Goal: Information Seeking & Learning: Learn about a topic

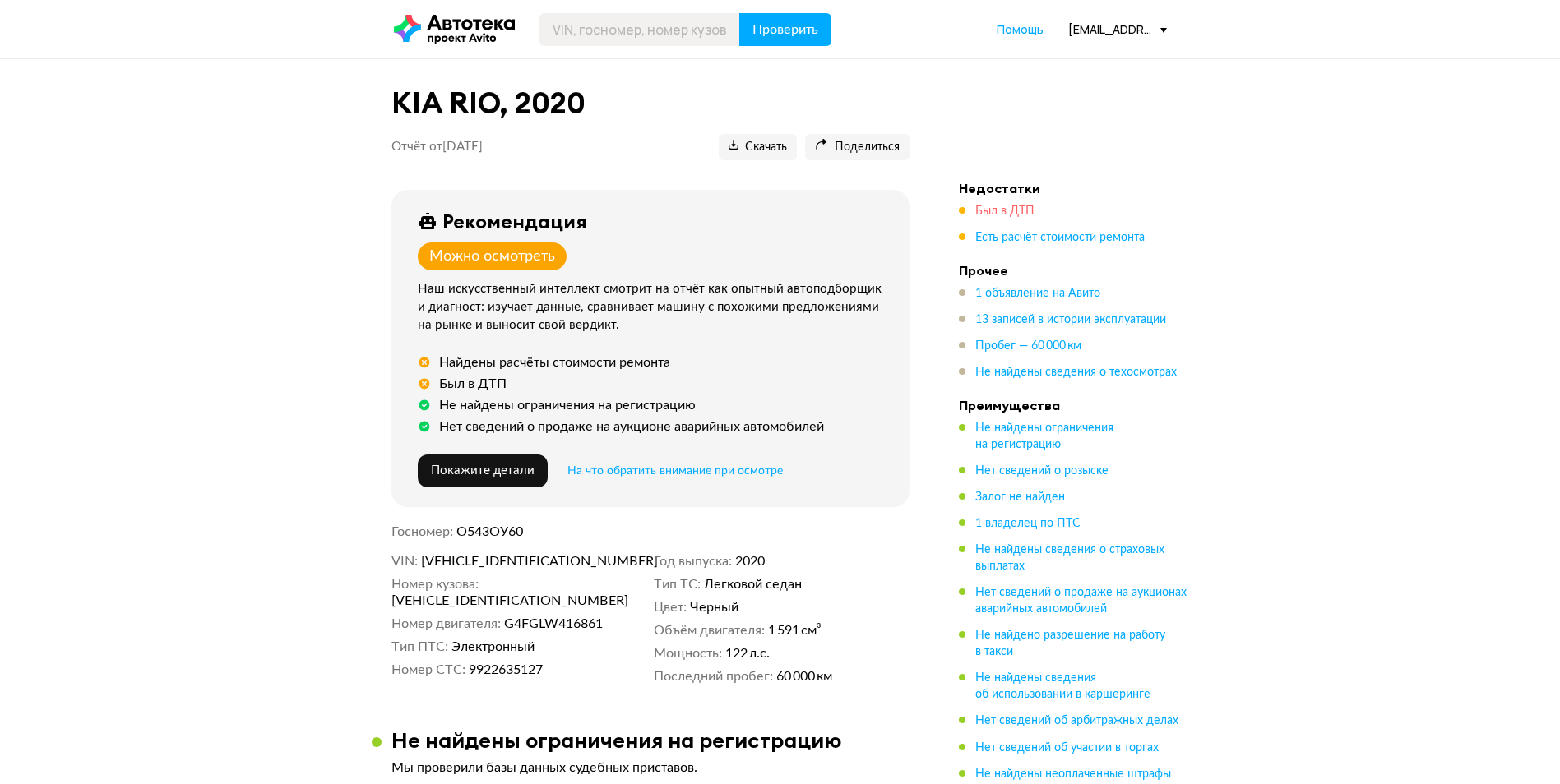
click at [1009, 213] on span "Был в ДТП" at bounding box center [1005, 211] width 59 height 11
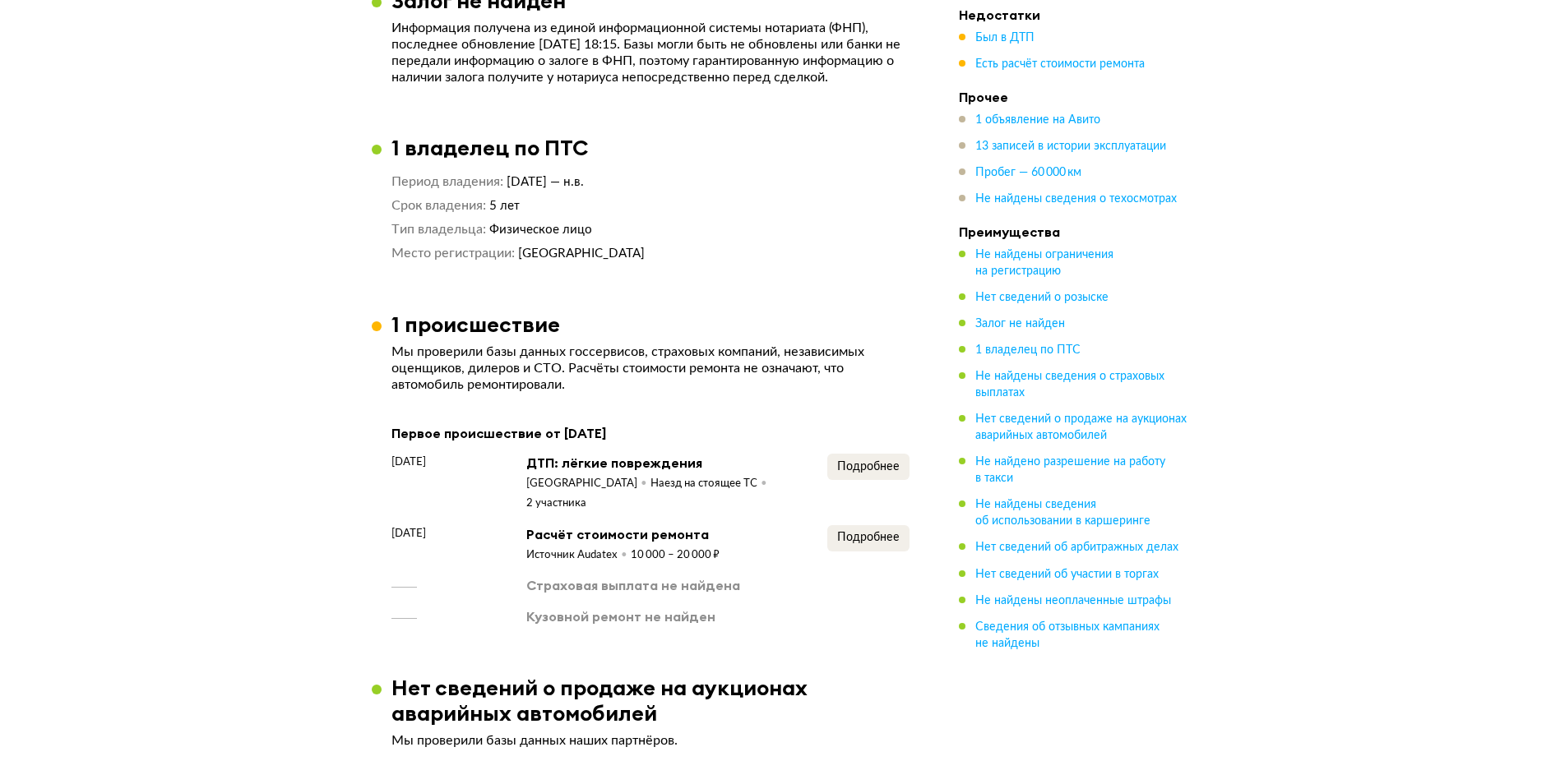
scroll to position [1321, 0]
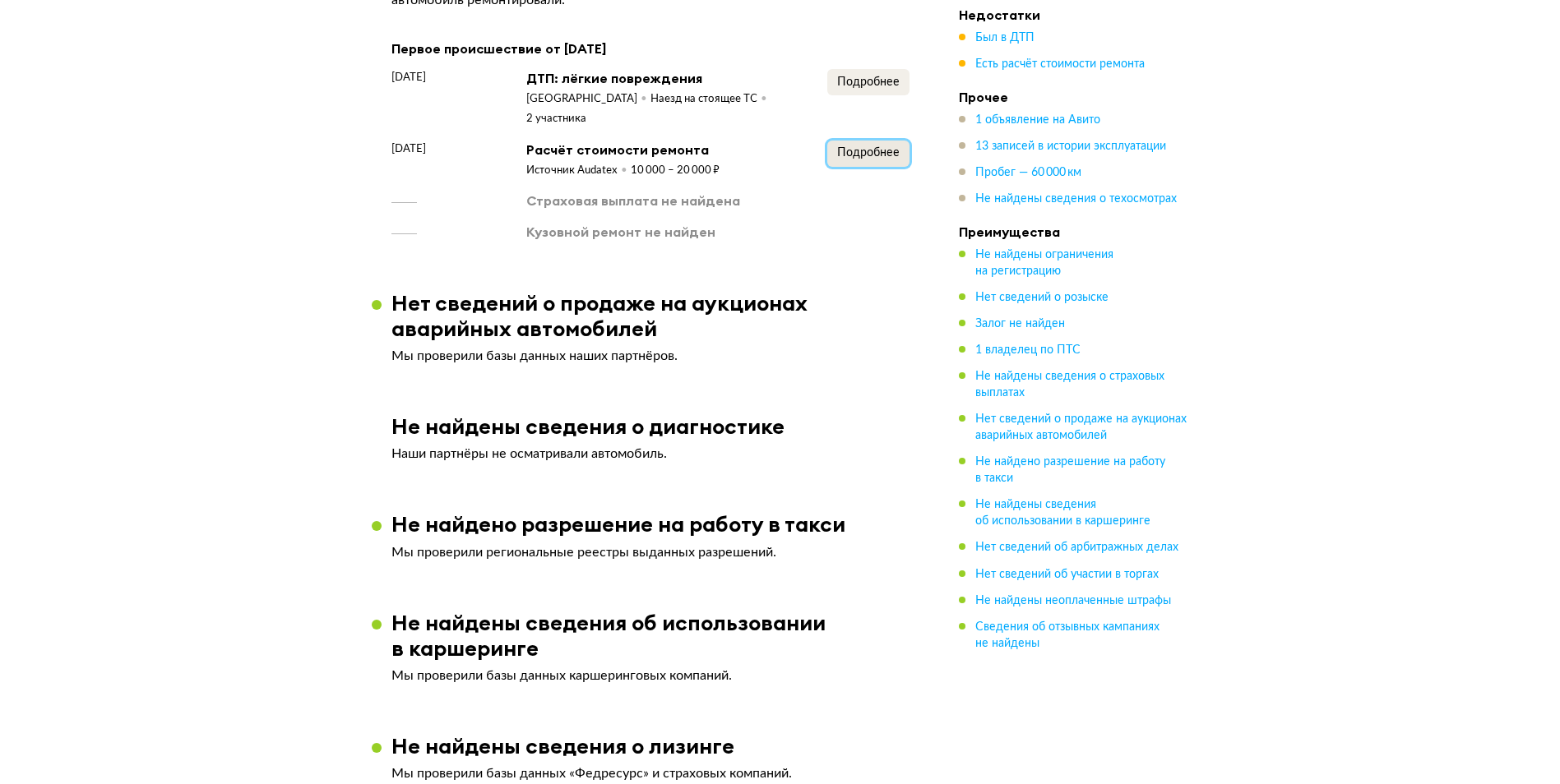
click at [855, 158] on span "Подробнее" at bounding box center [868, 153] width 62 height 11
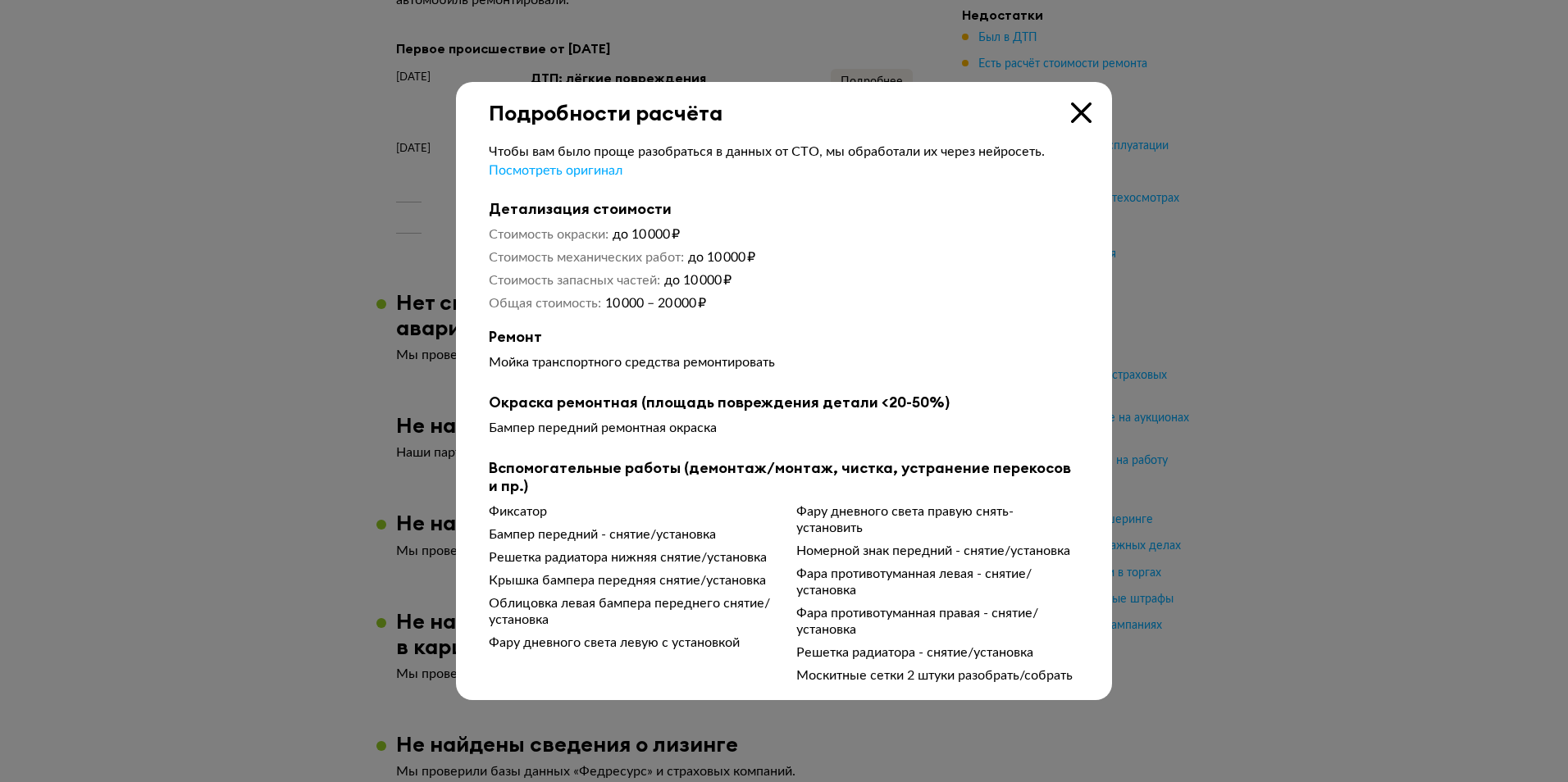
click at [1076, 119] on icon at bounding box center [1081, 113] width 20 height 20
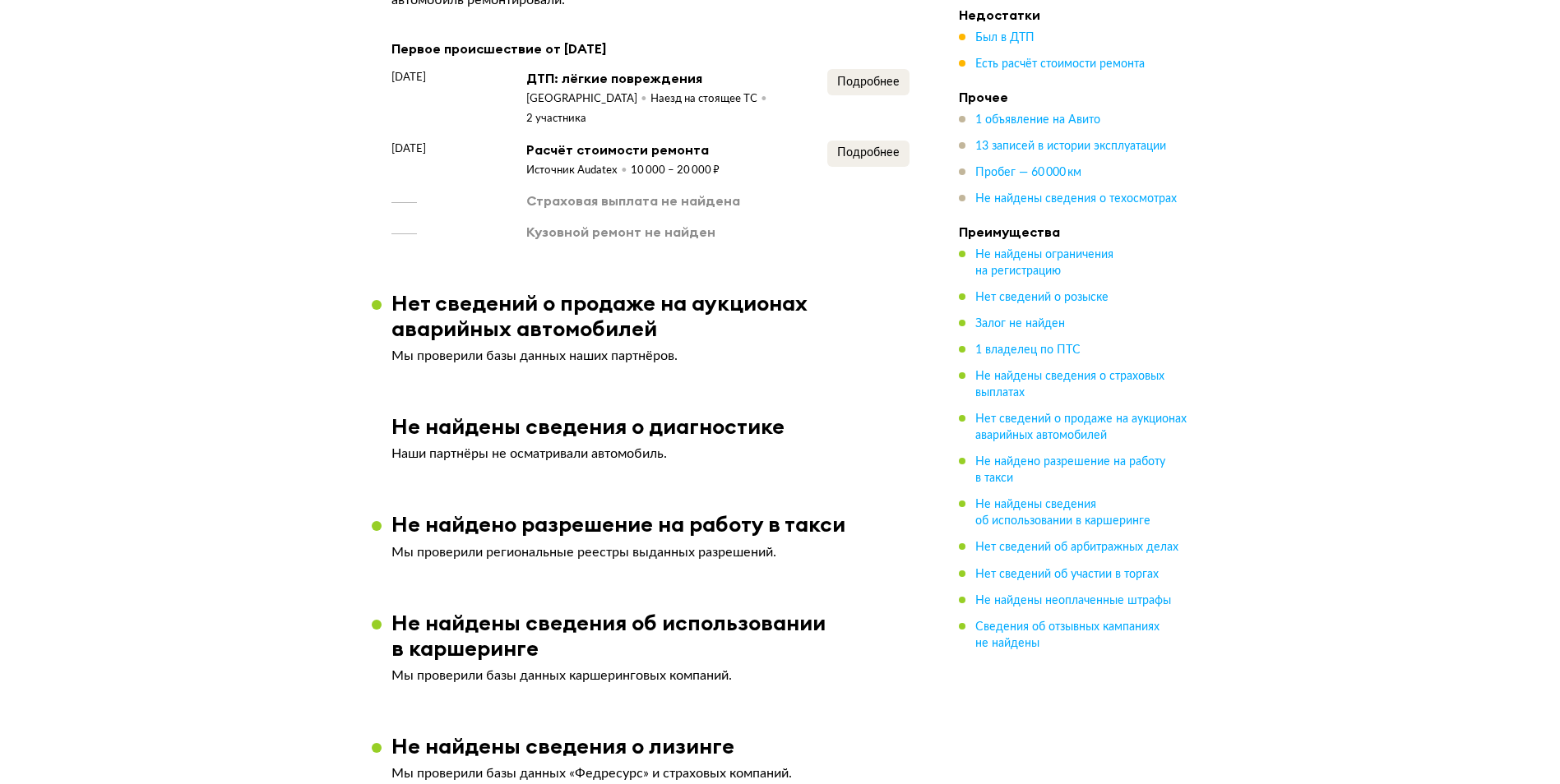
click at [1044, 73] on ul "Недостатки Был в ДТП Есть расчёт стоимости ремонта Прочее 1 объявление на Авито…" at bounding box center [1073, 328] width 230 height 644
click at [1042, 66] on span "Есть расчёт стоимости ремонта" at bounding box center [1059, 64] width 170 height 11
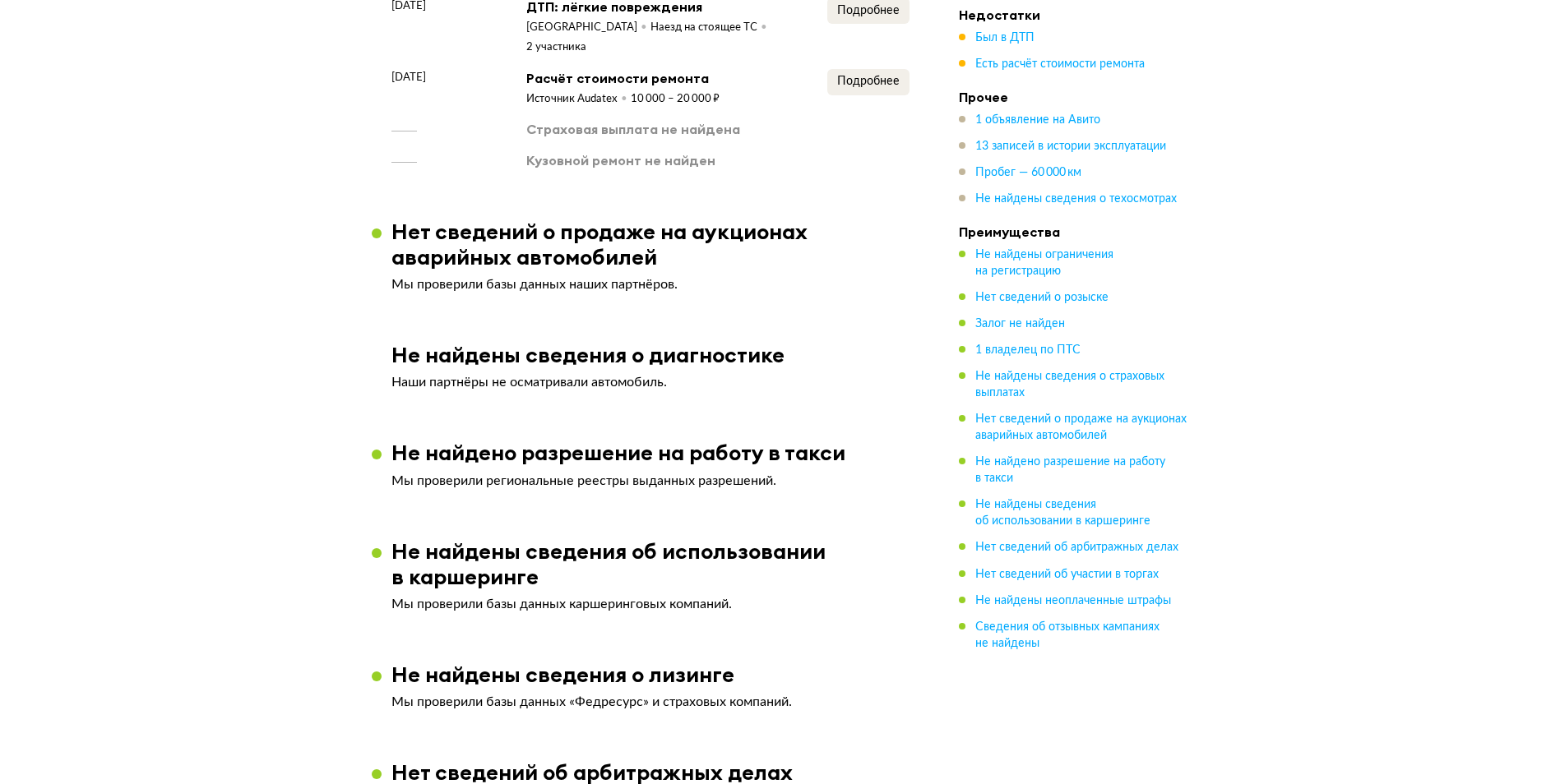
scroll to position [1396, 0]
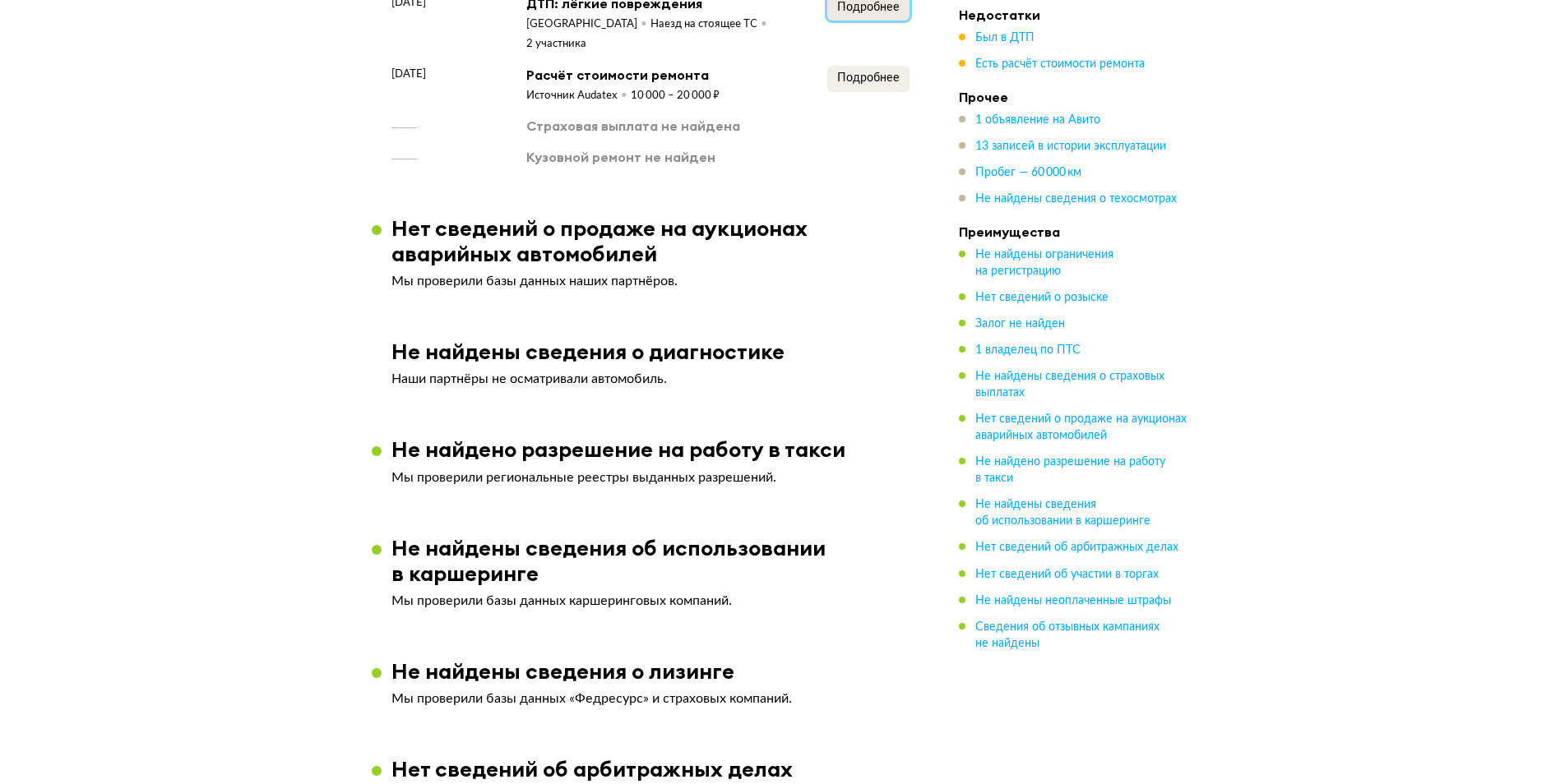
click at [861, 20] on button "Подробнее" at bounding box center [868, 7] width 82 height 26
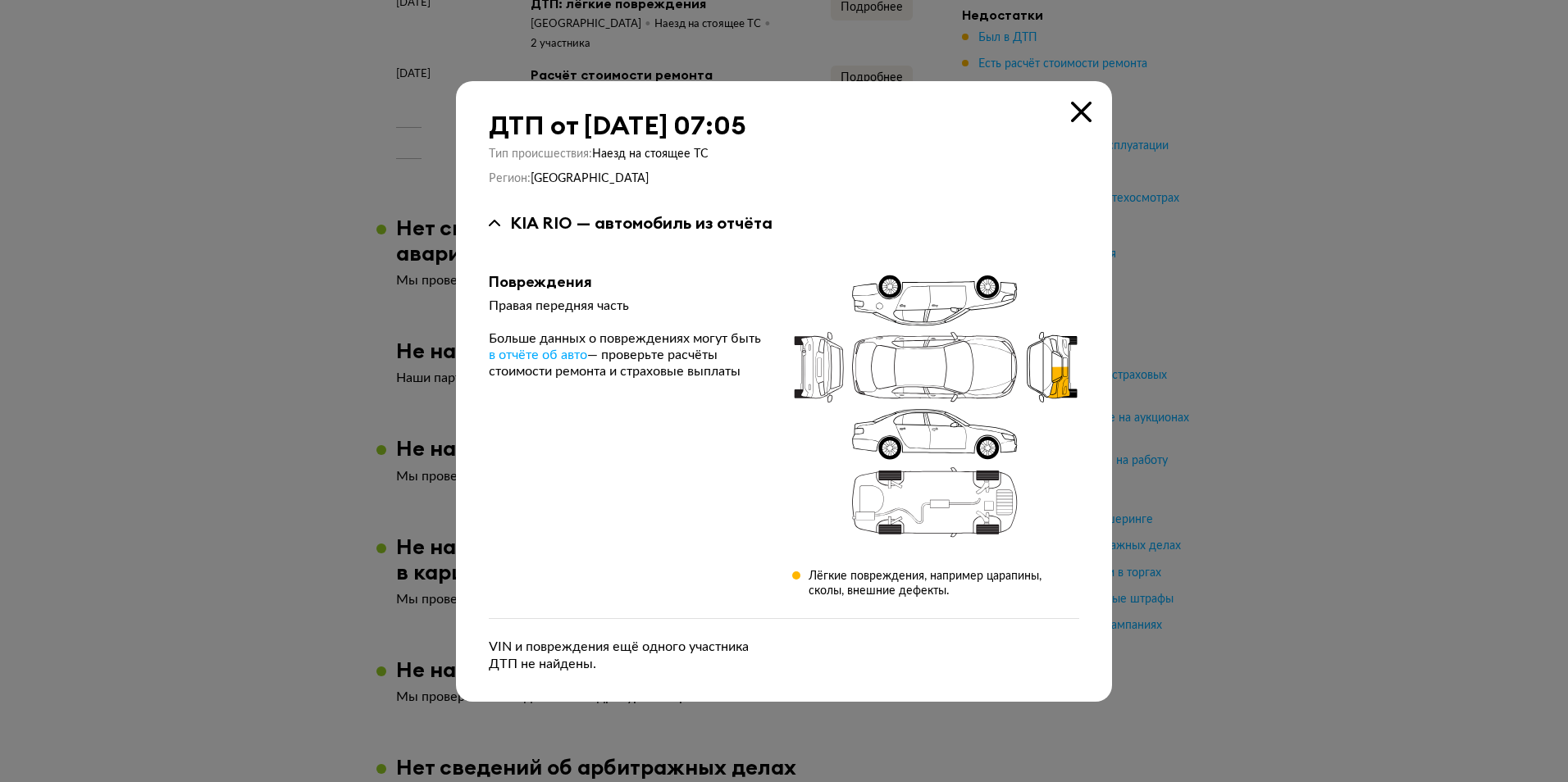
click at [1077, 105] on icon at bounding box center [1081, 112] width 20 height 20
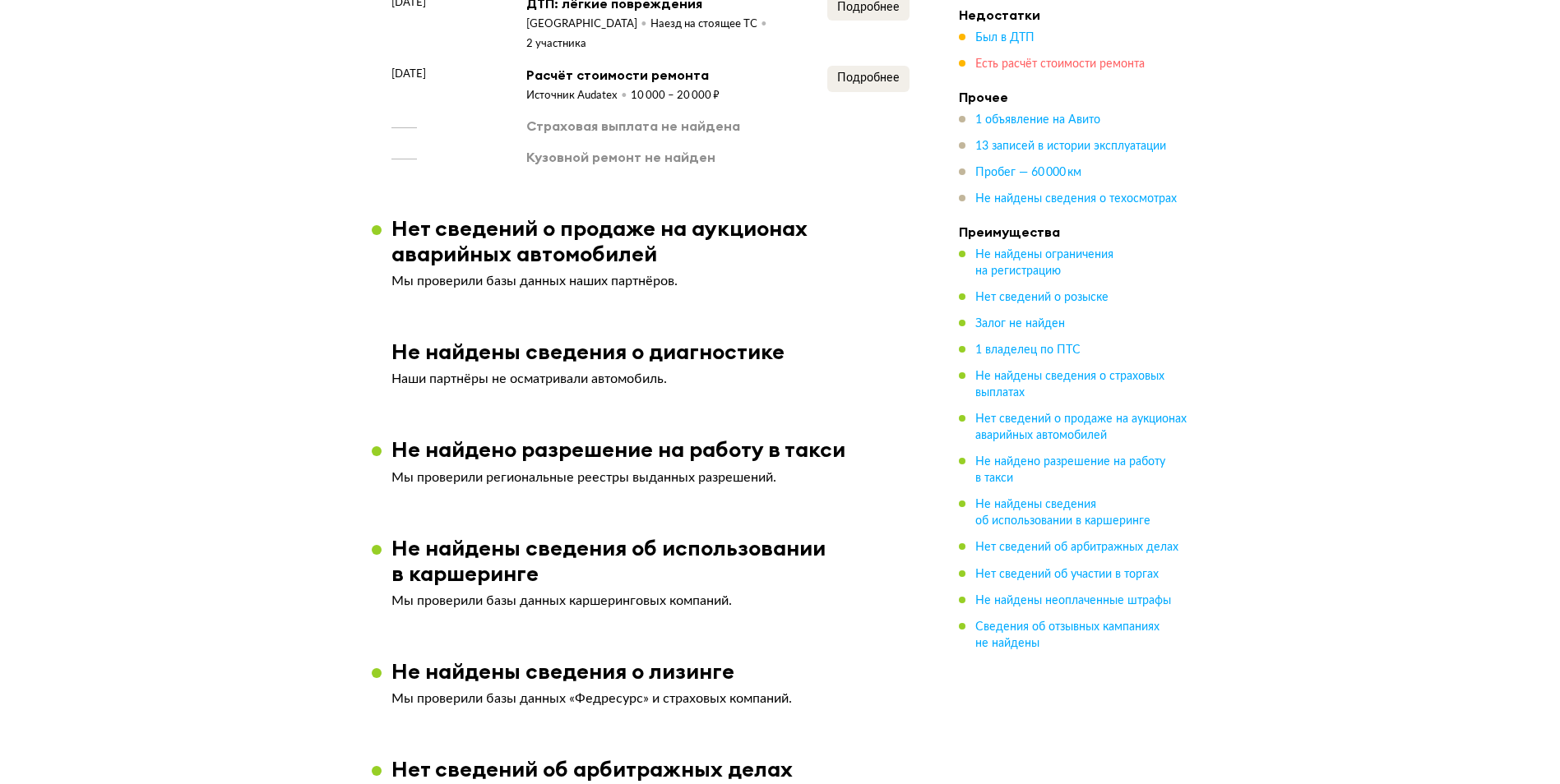
click at [1036, 62] on span "Есть расчёт стоимости ремонта" at bounding box center [1059, 64] width 170 height 11
click at [844, 83] on span "Подробнее" at bounding box center [868, 78] width 62 height 11
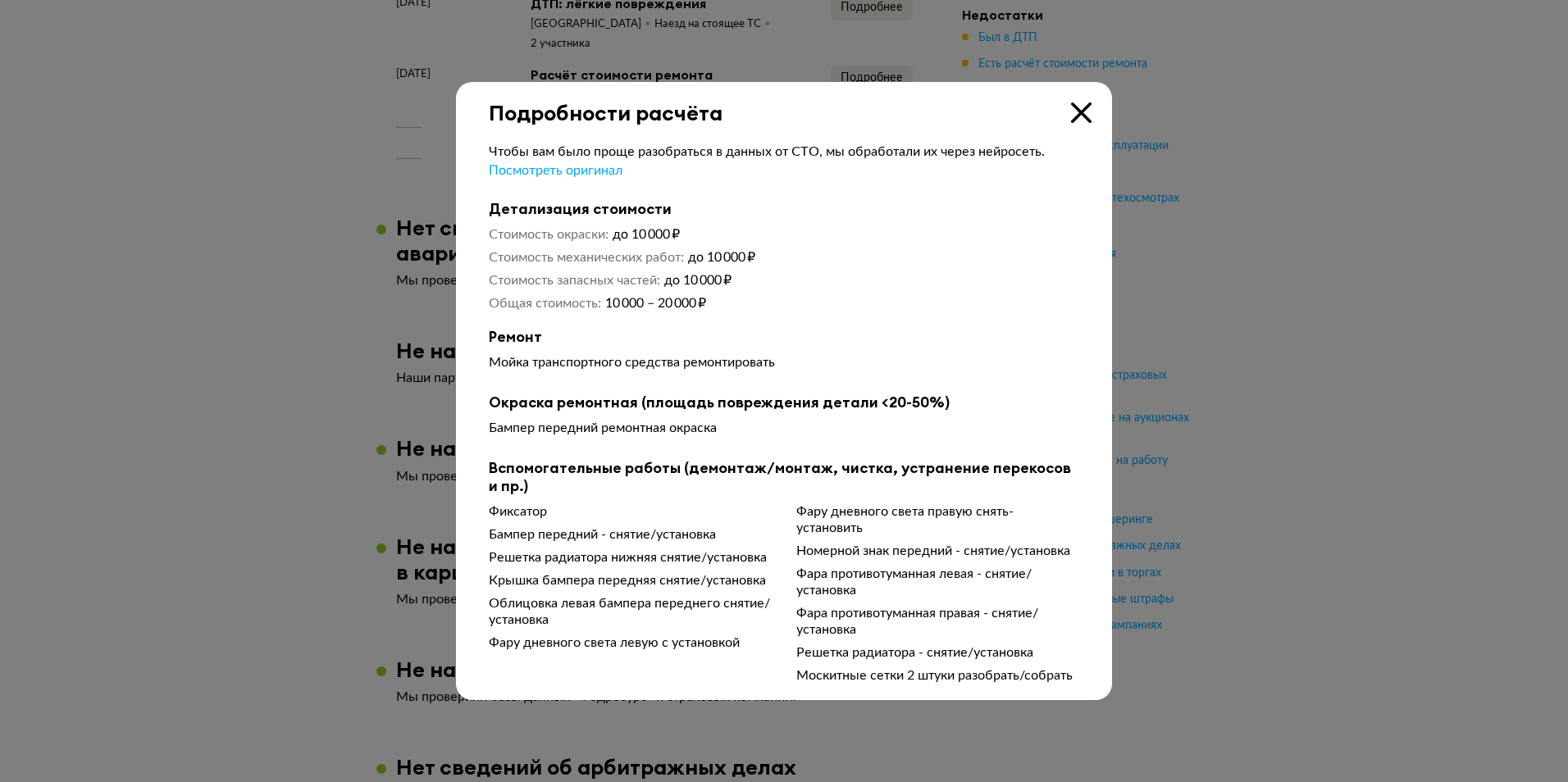
click at [1078, 117] on icon at bounding box center [1081, 113] width 20 height 20
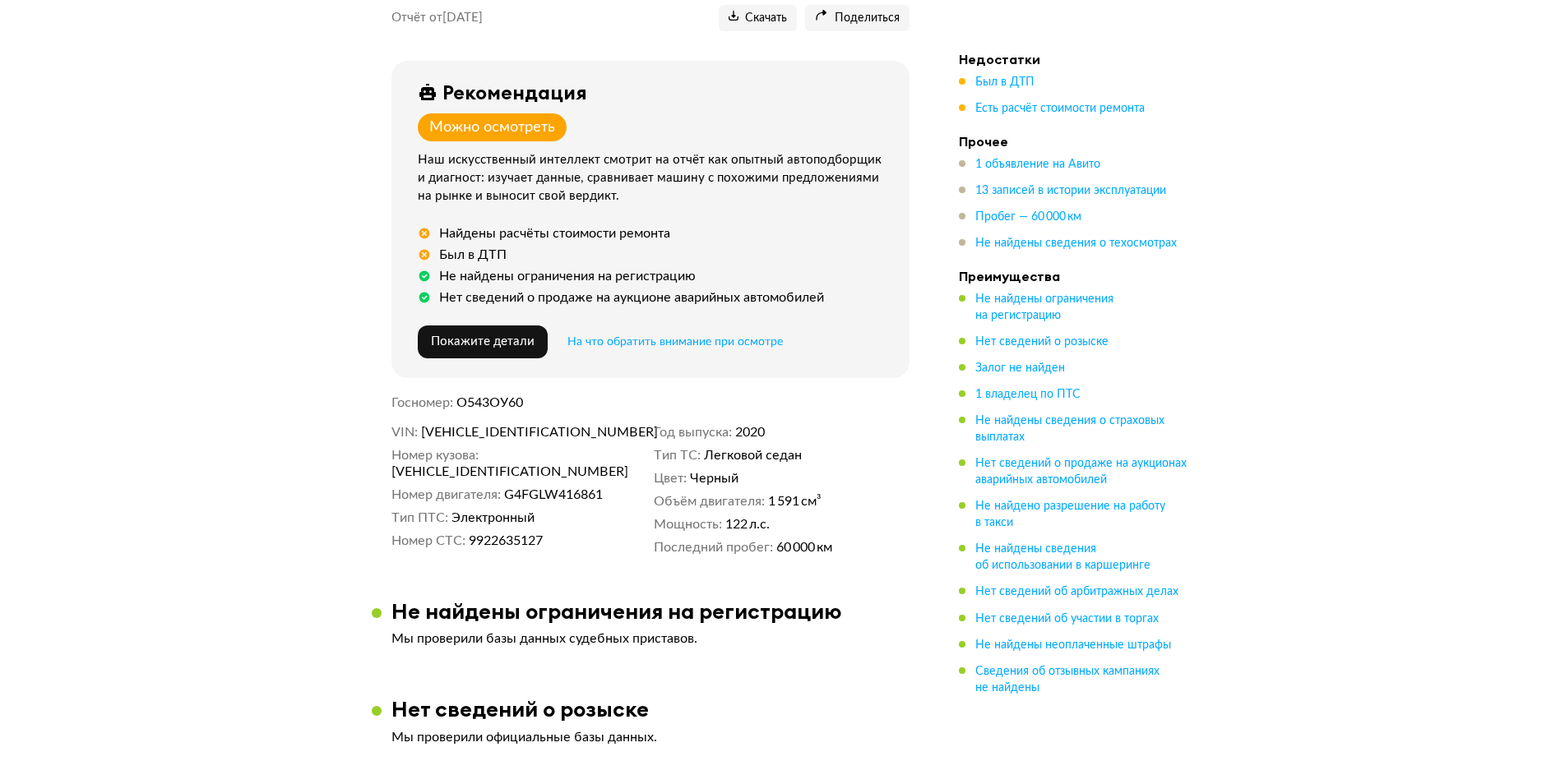
scroll to position [0, 0]
